Goal: Information Seeking & Learning: Check status

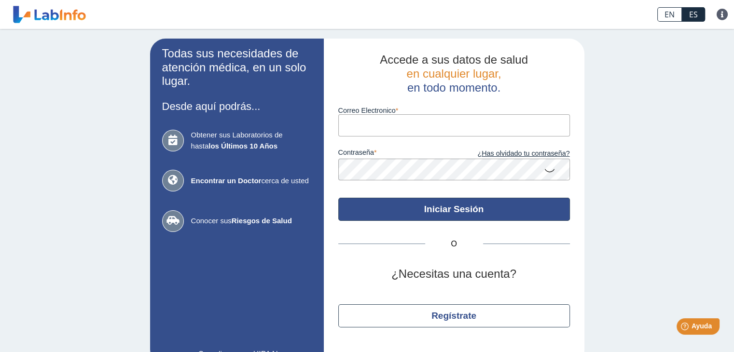
type input "[EMAIL_ADDRESS][DOMAIN_NAME]"
click at [442, 212] on button "Iniciar Sesión" at bounding box center [454, 209] width 232 height 23
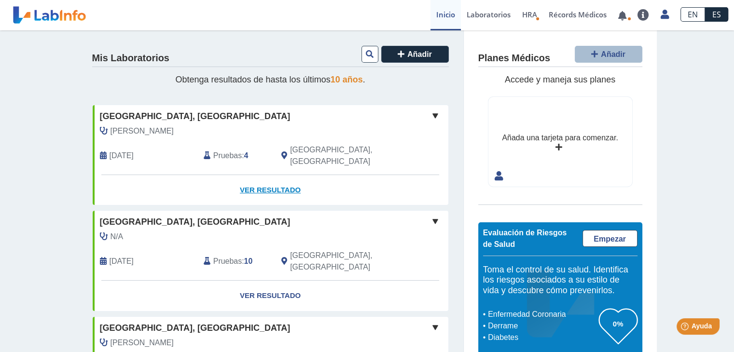
click at [260, 179] on link "Ver Resultado" at bounding box center [271, 190] width 356 height 30
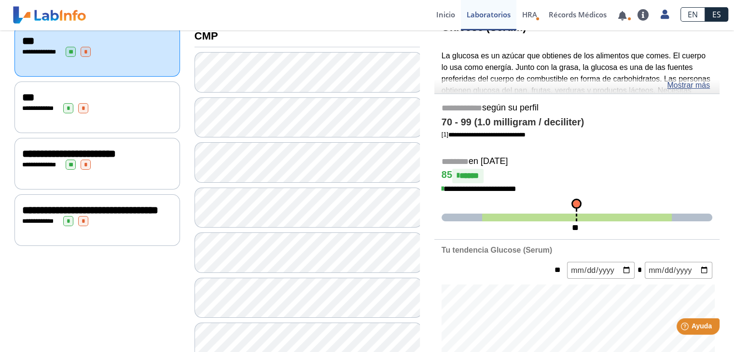
scroll to position [130, 0]
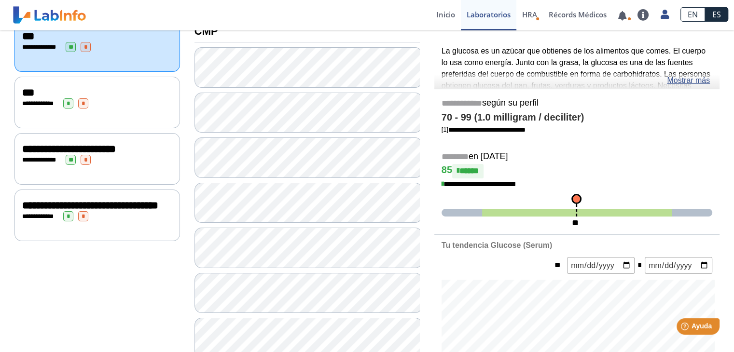
click at [39, 149] on span "**********" at bounding box center [69, 149] width 94 height 11
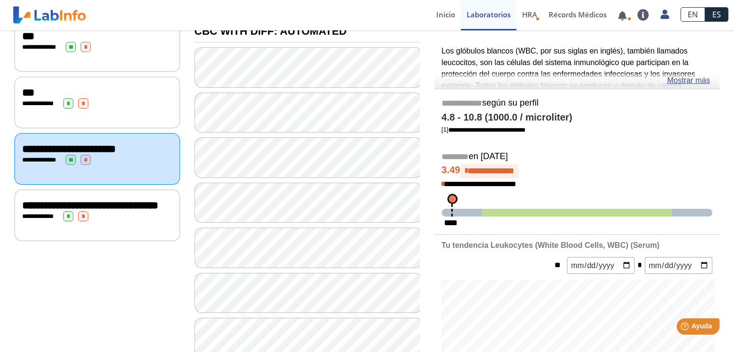
click at [33, 46] on span "**********" at bounding box center [42, 47] width 27 height 6
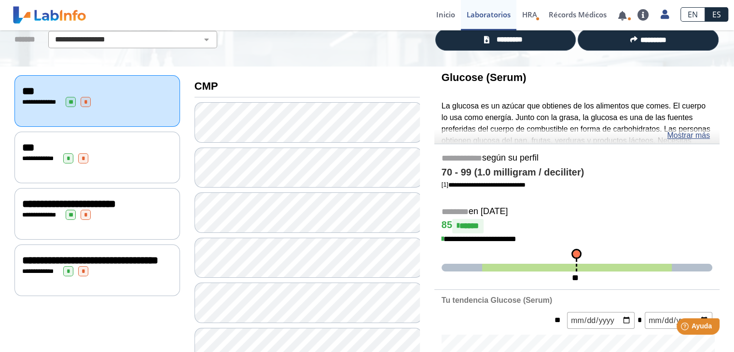
scroll to position [80, 0]
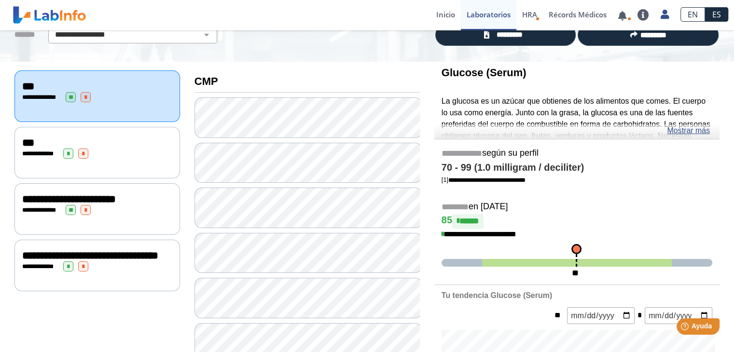
click at [90, 260] on div "**********" at bounding box center [97, 256] width 150 height 12
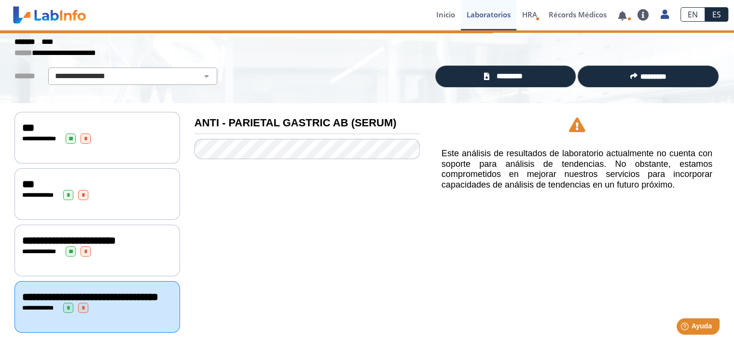
scroll to position [44, 0]
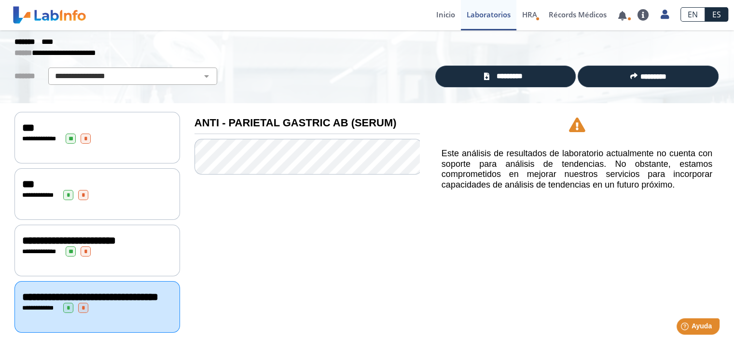
drag, startPoint x: 392, startPoint y: 116, endPoint x: 252, endPoint y: 117, distance: 139.4
click at [252, 117] on h3 "ANTI - PARIETAL GASTRIC AB (SERUM)" at bounding box center [306, 123] width 225 height 12
drag, startPoint x: 194, startPoint y: 116, endPoint x: 279, endPoint y: 115, distance: 84.9
click at [279, 117] on b "ANTI - PARIETAL GASTRIC AB (SERUM)" at bounding box center [295, 123] width 202 height 12
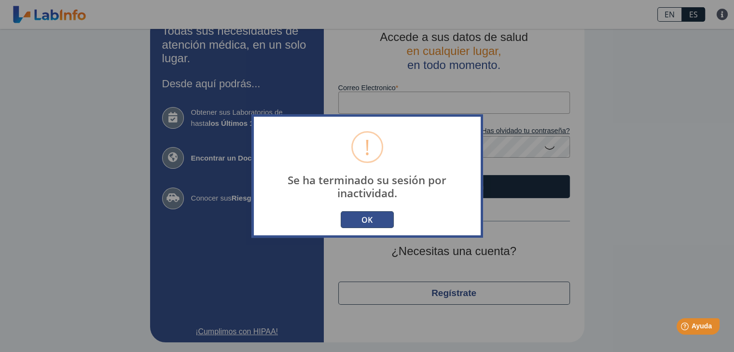
scroll to position [15, 0]
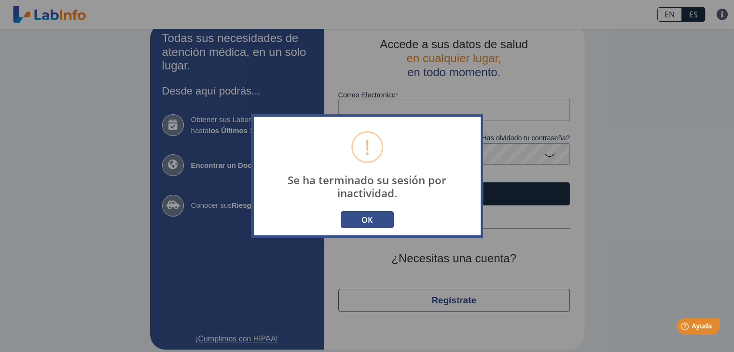
click at [375, 220] on button "OK" at bounding box center [367, 219] width 53 height 17
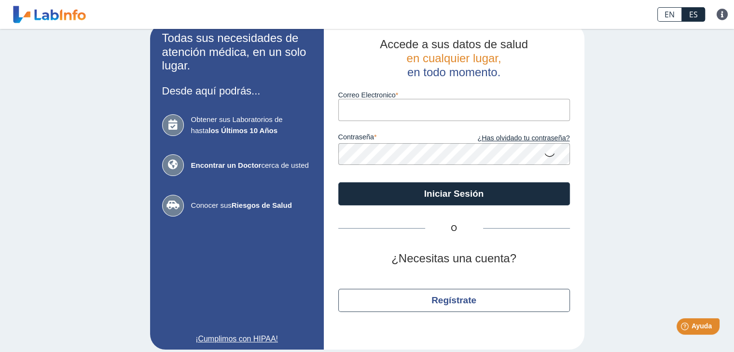
click at [462, 121] on div "contraseña ¿Has olvidado tu contraseña?" at bounding box center [454, 143] width 232 height 44
click at [461, 115] on input "Correo Electronico" at bounding box center [454, 110] width 232 height 22
type input "[EMAIL_ADDRESS][DOMAIN_NAME]"
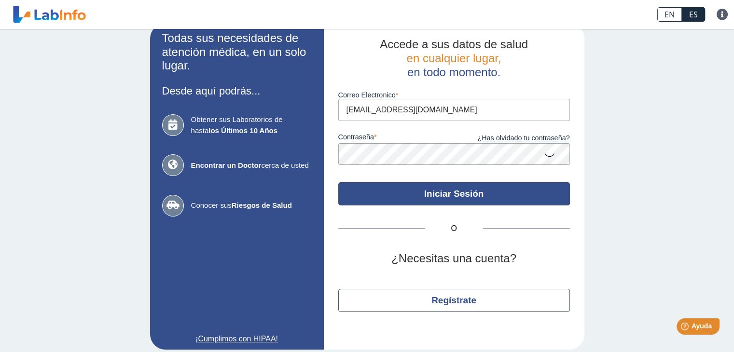
click at [447, 199] on button "Iniciar Sesión" at bounding box center [454, 193] width 232 height 23
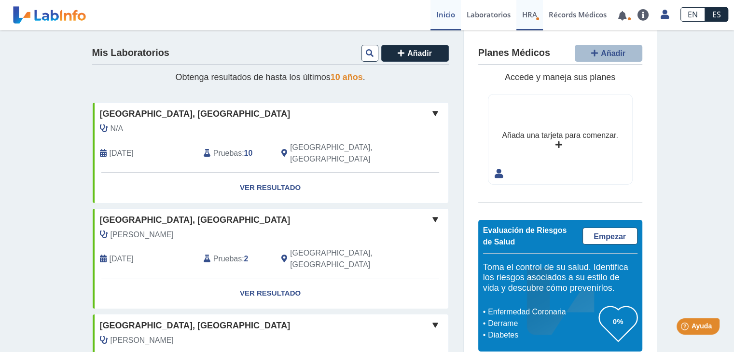
click at [527, 18] on span "HRA" at bounding box center [529, 15] width 15 height 10
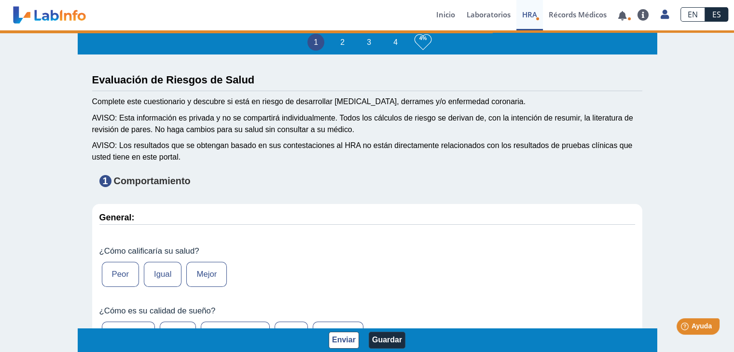
type input "[PERSON_NAME]"
type input "[DATE]"
select select
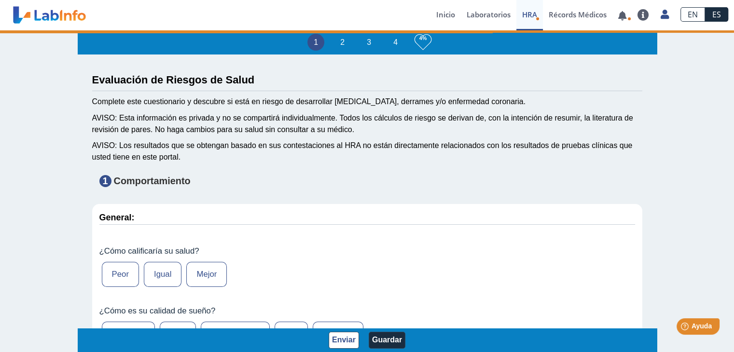
select select
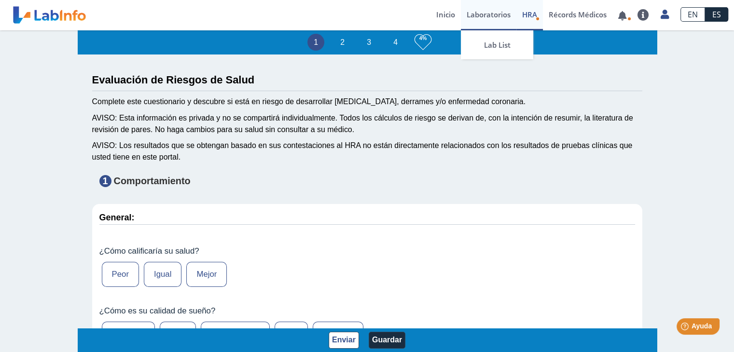
click at [496, 14] on link "Laboratorios" at bounding box center [488, 15] width 55 height 30
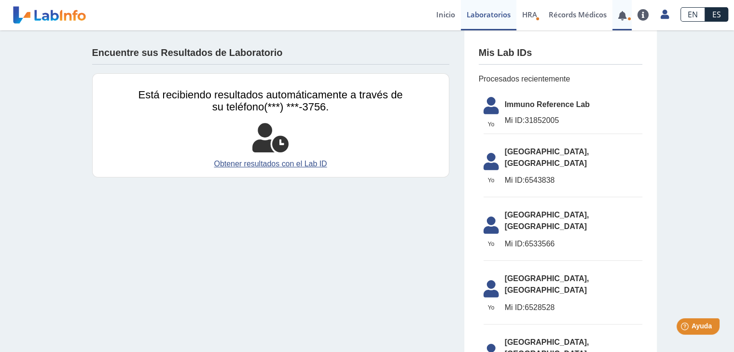
click at [623, 15] on link at bounding box center [622, 15] width 20 height 7
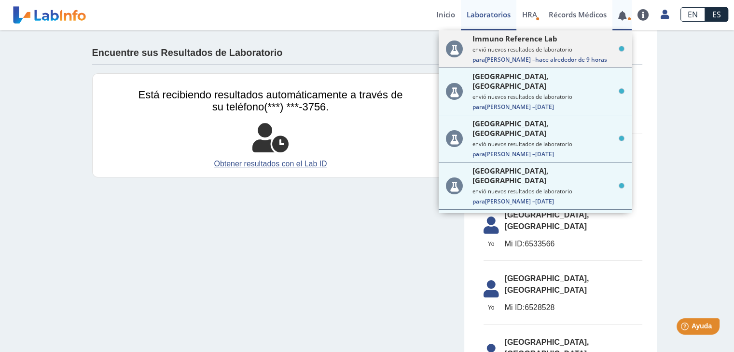
click at [571, 43] on div "Immuno Reference Lab envió nuevos resultados de laboratorio Para [PERSON_NAME] …" at bounding box center [548, 49] width 152 height 30
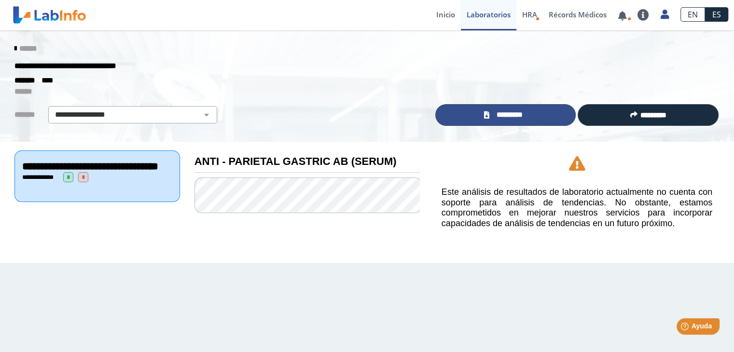
click at [530, 117] on link "*********" at bounding box center [505, 115] width 141 height 22
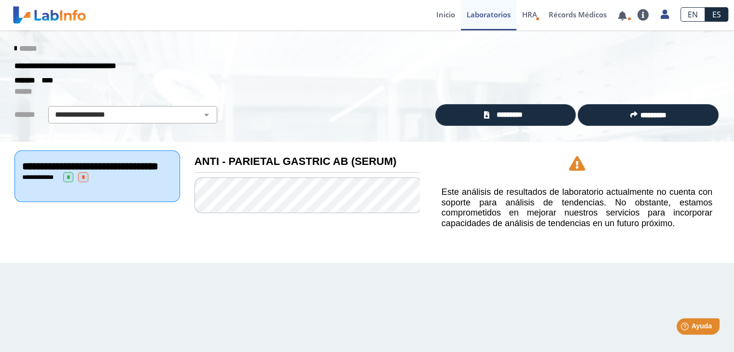
click at [14, 48] on icon at bounding box center [15, 49] width 2 height 8
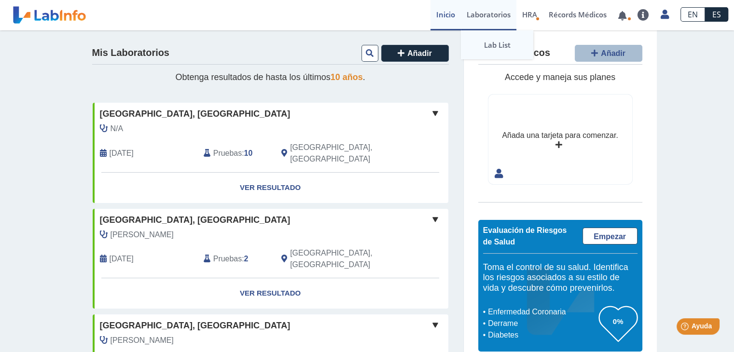
click at [488, 42] on link "Lab List" at bounding box center [497, 44] width 72 height 29
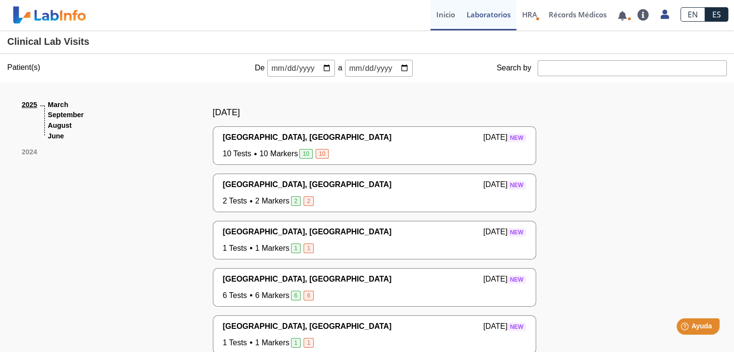
click at [440, 20] on link "Inicio" at bounding box center [445, 15] width 30 height 30
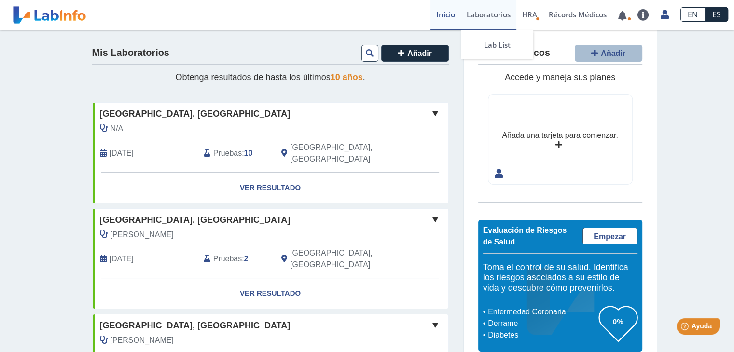
click at [501, 15] on link "Laboratorios" at bounding box center [488, 15] width 55 height 30
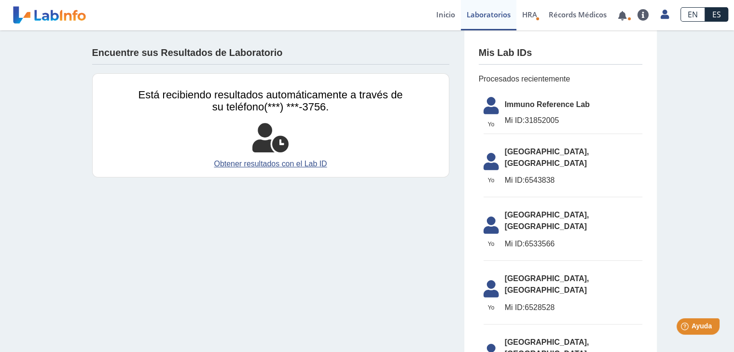
click at [373, 49] on div "Encuentre sus Resultados de Laboratorio" at bounding box center [270, 55] width 357 height 20
click at [493, 39] on link "Lab List" at bounding box center [497, 44] width 72 height 29
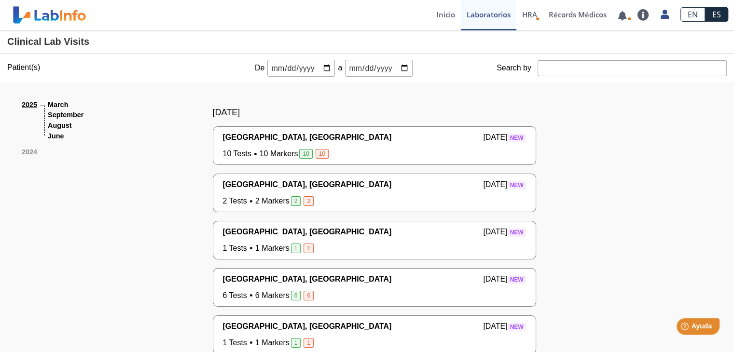
click at [55, 114] on li "September" at bounding box center [66, 115] width 36 height 11
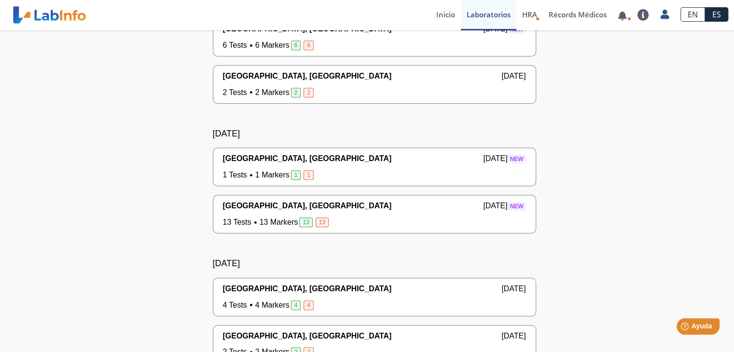
scroll to position [492, 0]
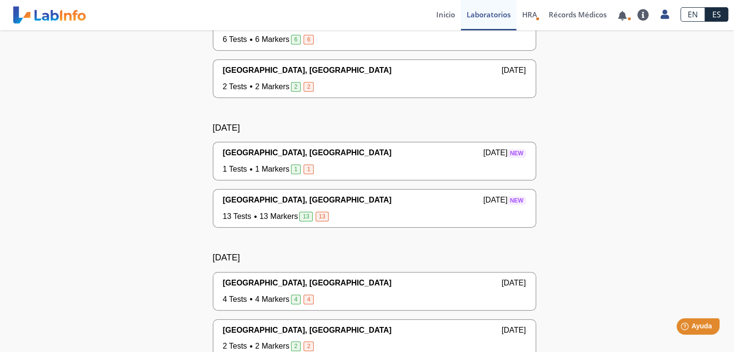
drag, startPoint x: 315, startPoint y: 159, endPoint x: 390, endPoint y: 108, distance: 91.3
click at [390, 108] on div "[DATE][GEOGRAPHIC_DATA], [GEOGRAPHIC_DATA][DATE] New 10 Tests 10 Markers 10 [DE…" at bounding box center [374, 112] width 570 height 1045
click at [341, 155] on span "[GEOGRAPHIC_DATA], [GEOGRAPHIC_DATA]" at bounding box center [307, 153] width 169 height 12
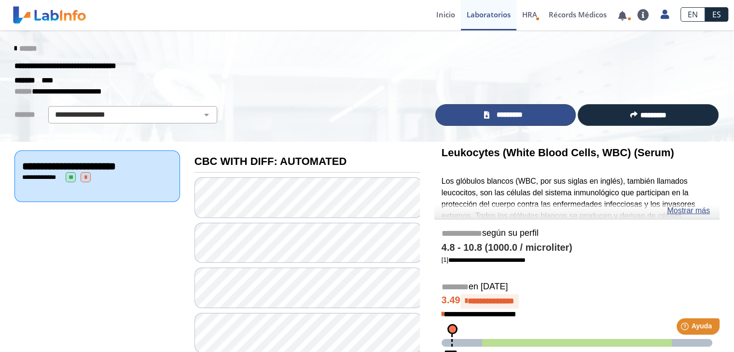
click at [492, 118] on span "*********" at bounding box center [509, 115] width 35 height 11
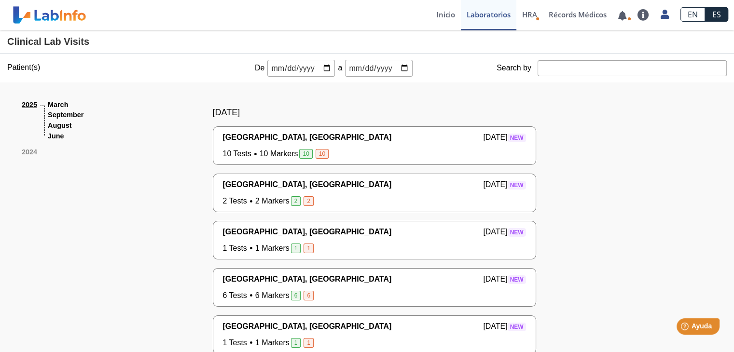
click at [51, 115] on li "September" at bounding box center [66, 115] width 36 height 11
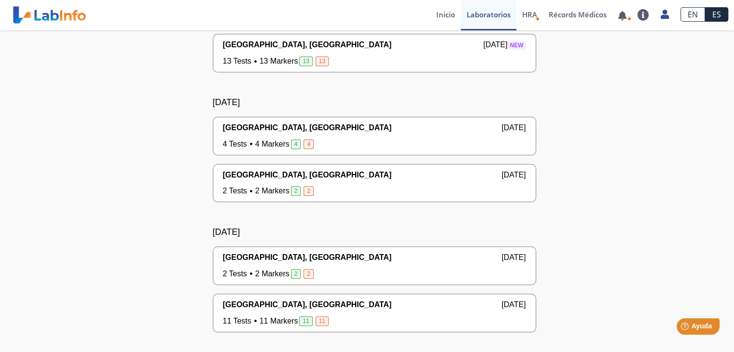
scroll to position [648, 0]
drag, startPoint x: 272, startPoint y: 128, endPoint x: 242, endPoint y: 142, distance: 33.0
click at [242, 142] on span "4 Tests 4 Markers 4 4" at bounding box center [269, 144] width 93 height 12
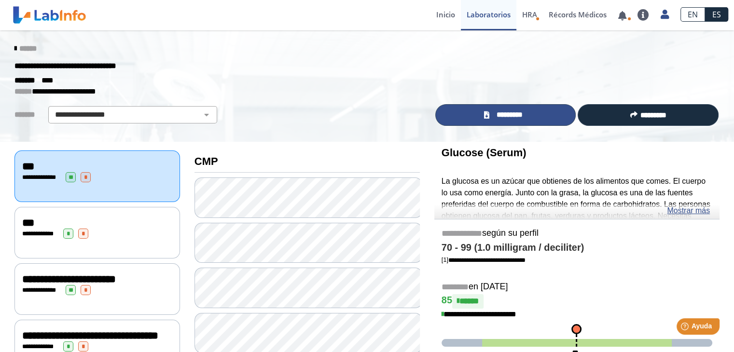
click at [488, 105] on link "*********" at bounding box center [505, 115] width 141 height 22
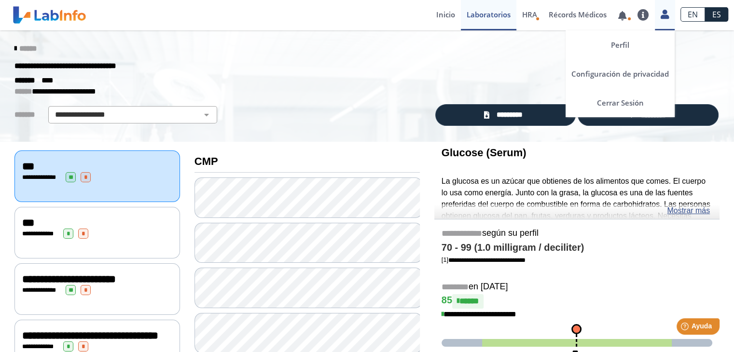
click at [666, 14] on icon at bounding box center [665, 14] width 8 height 7
click at [615, 99] on link "Cerrar Sesión" at bounding box center [619, 102] width 109 height 29
